Goal: Book appointment/travel/reservation

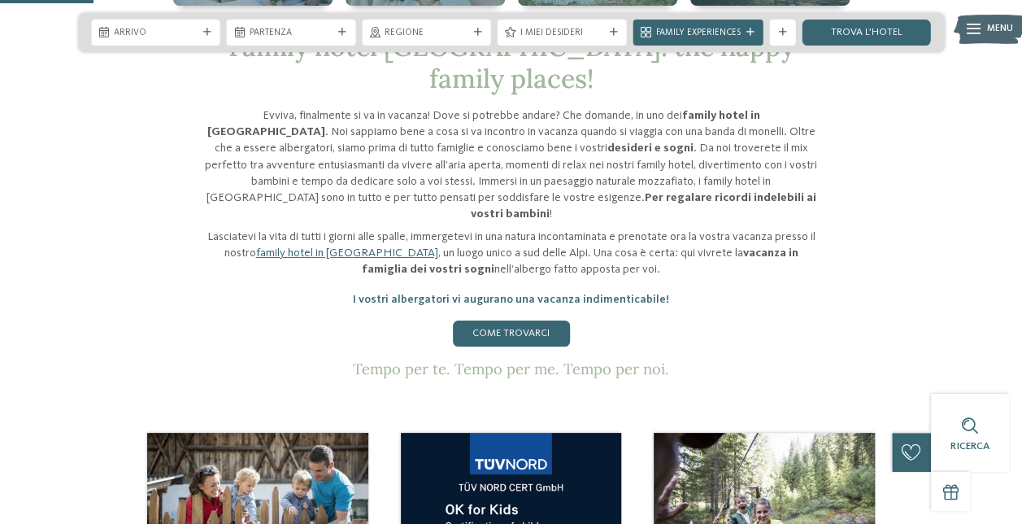
scroll to position [407, 0]
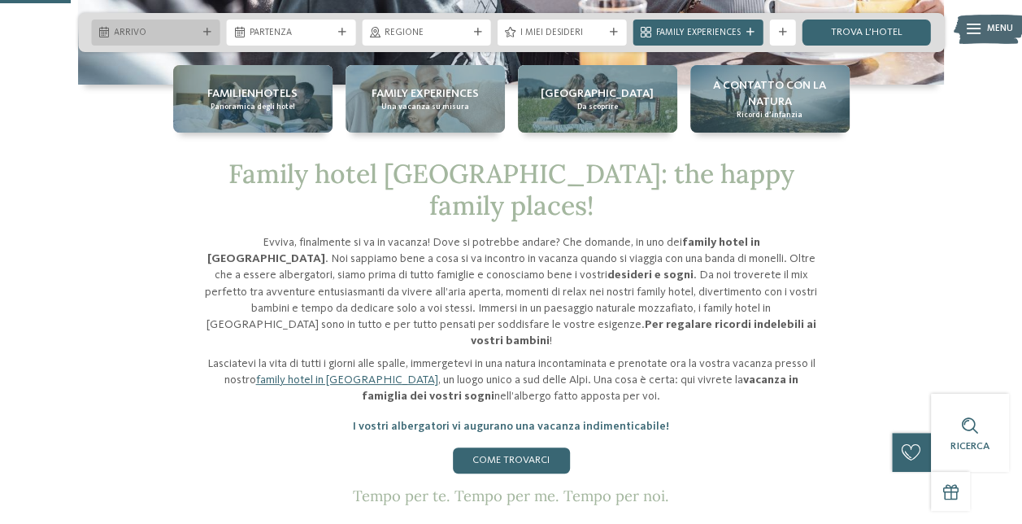
click at [167, 28] on span "Arrivo" at bounding box center [156, 33] width 84 height 13
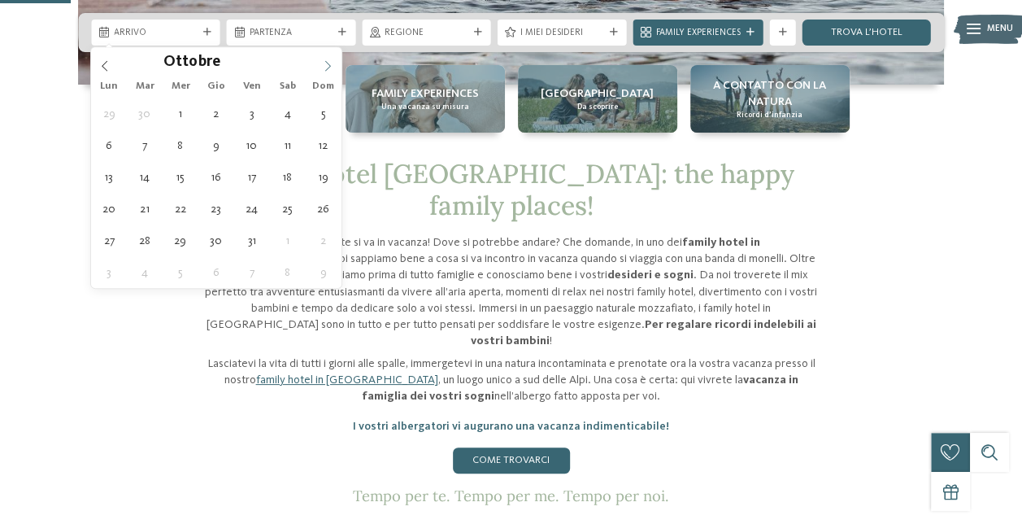
click at [322, 59] on span at bounding box center [328, 61] width 28 height 28
type div "[DATE]"
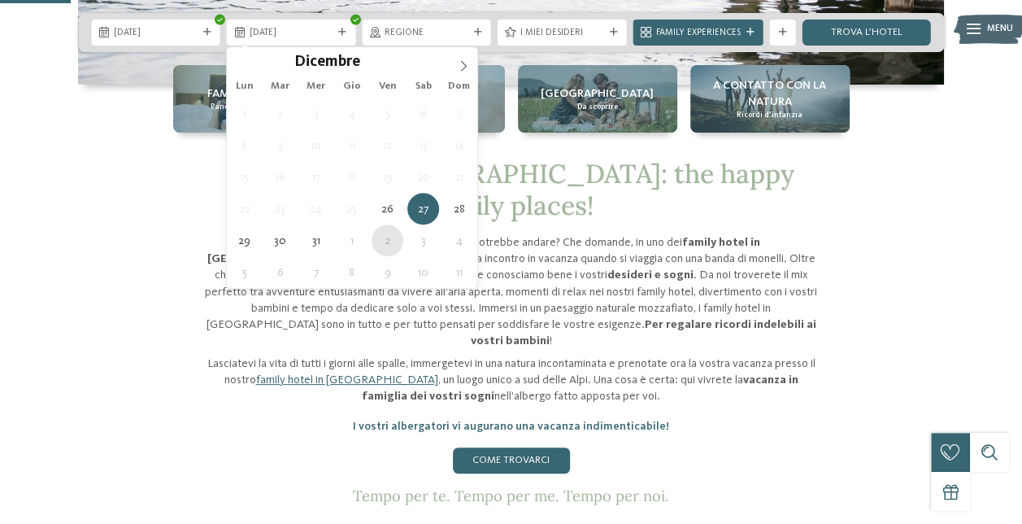
type div "[DATE]"
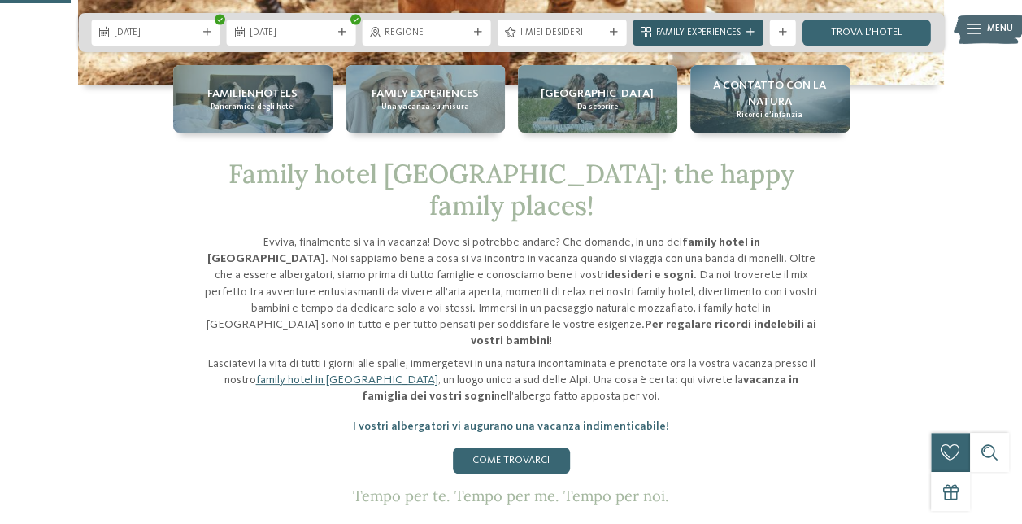
click at [709, 33] on span "Family Experiences" at bounding box center [697, 33] width 85 height 13
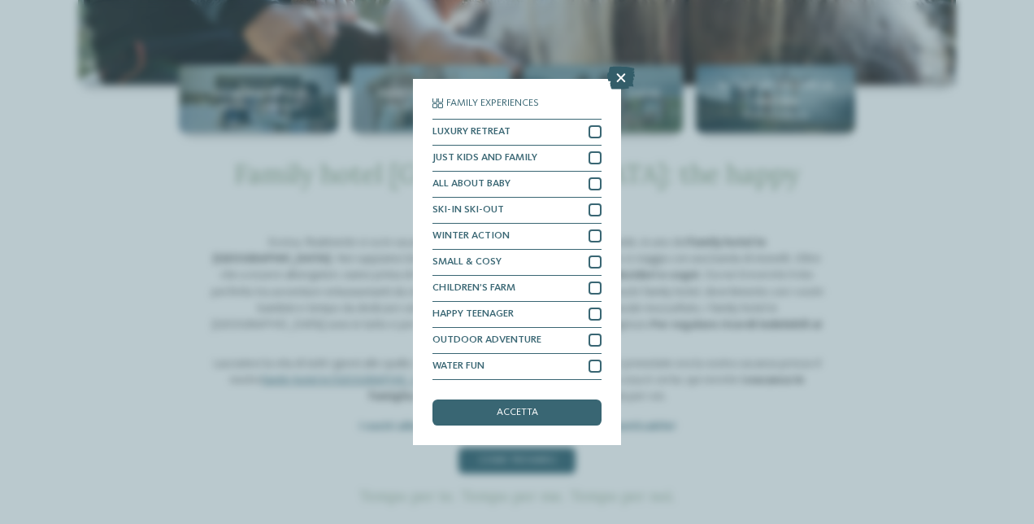
click at [621, 80] on icon at bounding box center [621, 78] width 28 height 23
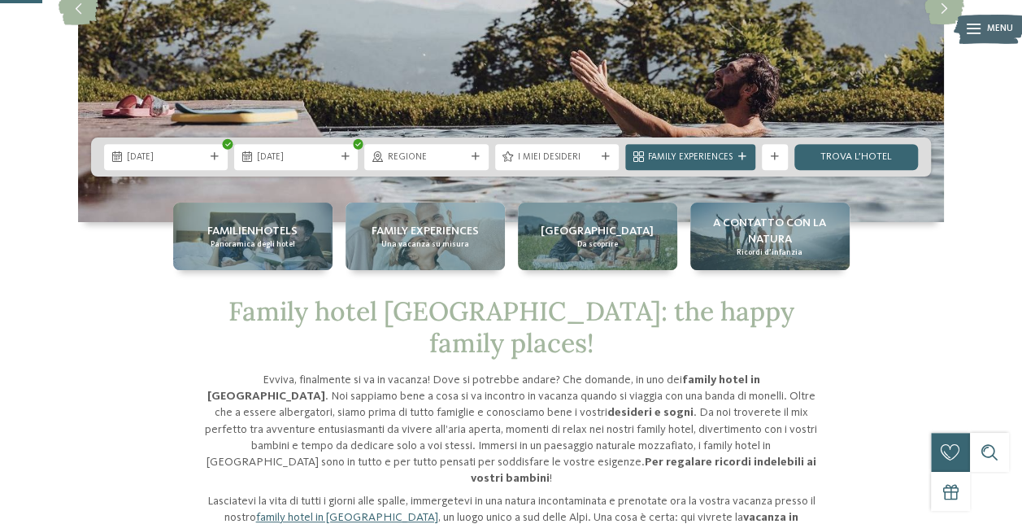
scroll to position [244, 0]
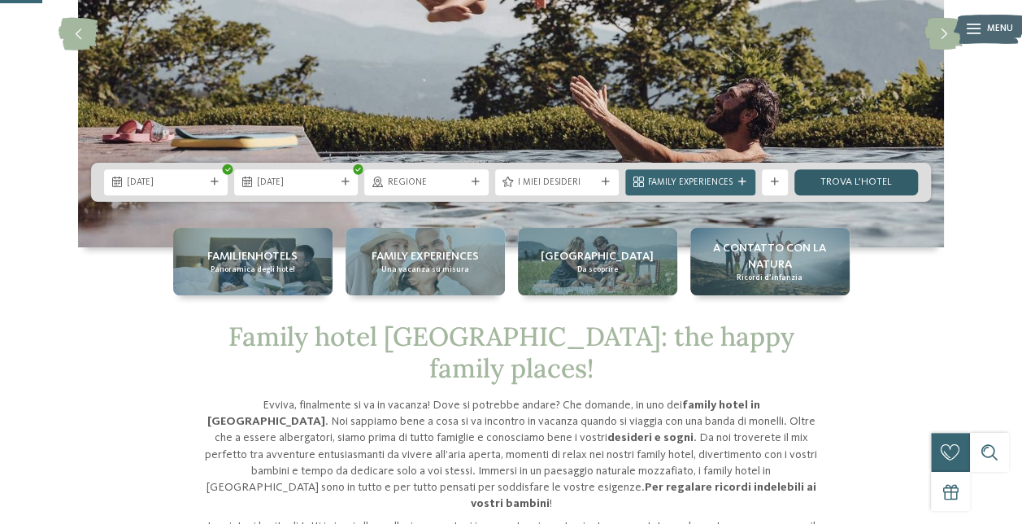
click at [850, 180] on link "trova l’hotel" at bounding box center [856, 182] width 124 height 26
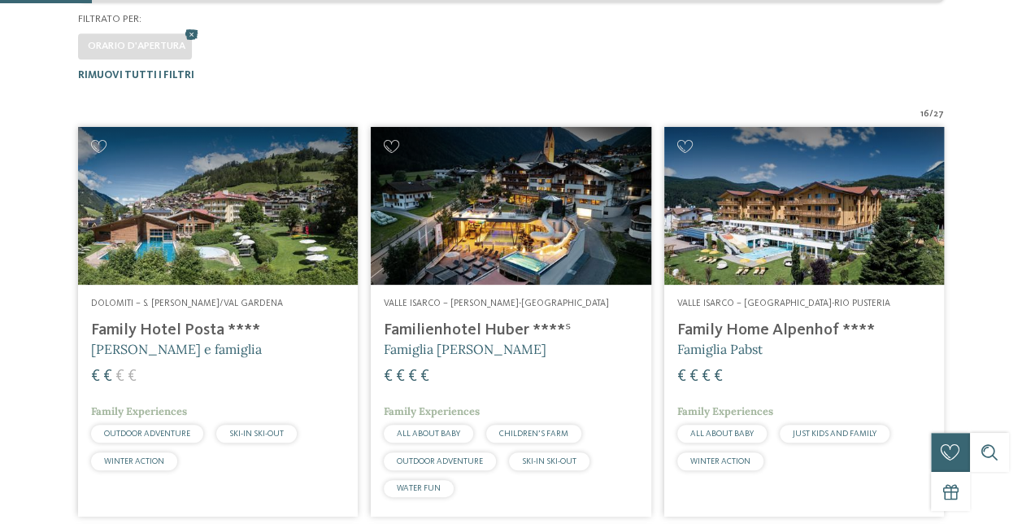
scroll to position [402, 0]
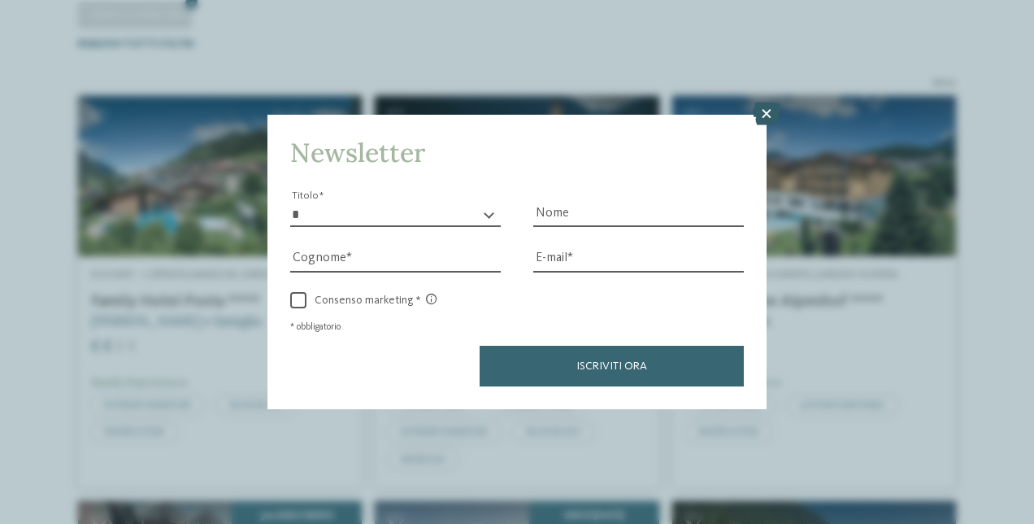
click at [759, 111] on icon at bounding box center [767, 113] width 28 height 23
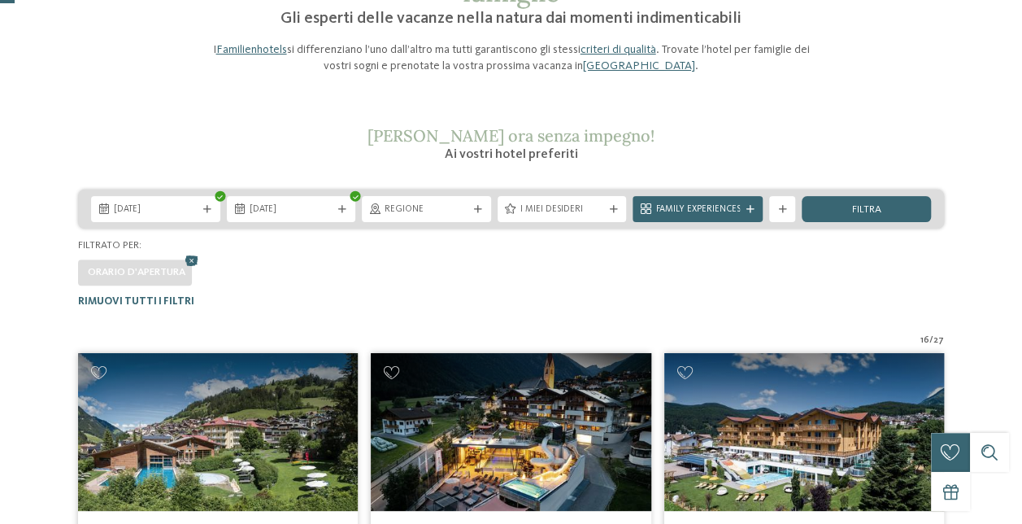
scroll to position [325, 0]
